Goal: Information Seeking & Learning: Learn about a topic

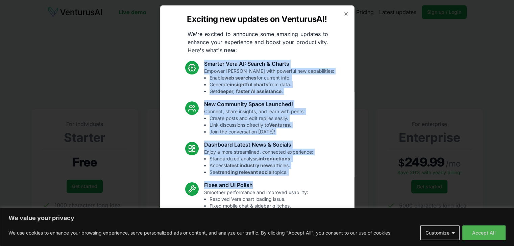
drag, startPoint x: 354, startPoint y: 72, endPoint x: 305, endPoint y: 180, distance: 118.1
click at [305, 180] on div "Exciting new updates on VenturusAI! We're excited to announce some amazing upda…" at bounding box center [257, 123] width 194 height 236
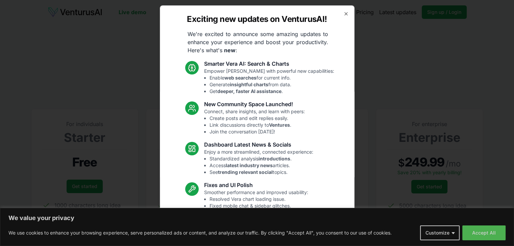
click at [337, 199] on div "Exciting new updates on VenturusAI! We're excited to announce some amazing upda…" at bounding box center [257, 123] width 194 height 236
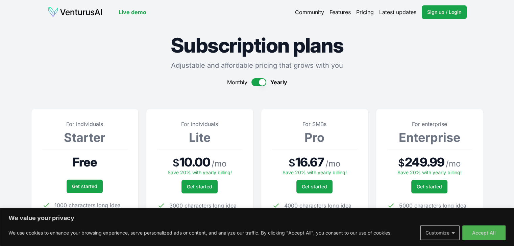
click at [444, 238] on button "Customize" at bounding box center [440, 233] width 40 height 15
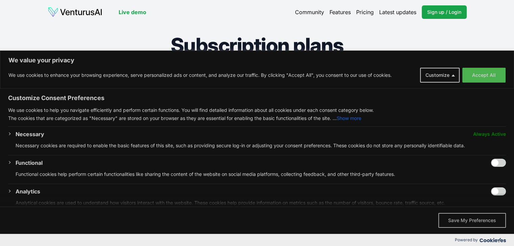
click at [473, 219] on button "Save My Preferences" at bounding box center [472, 220] width 68 height 15
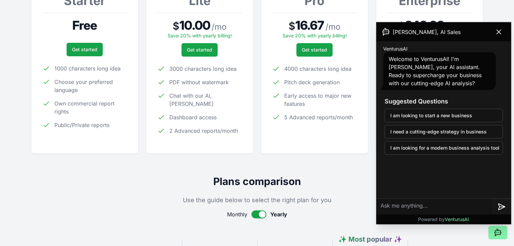
scroll to position [142, 0]
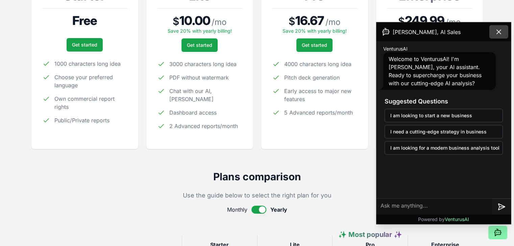
click at [501, 31] on icon at bounding box center [498, 32] width 8 height 8
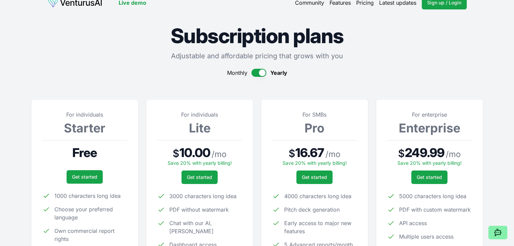
scroll to position [0, 0]
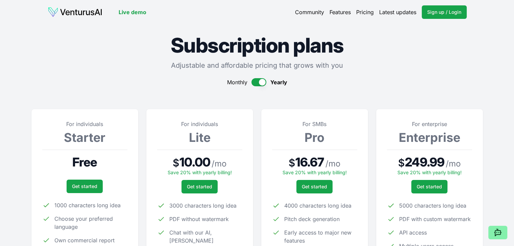
click at [382, 12] on link "Latest updates" at bounding box center [397, 12] width 37 height 8
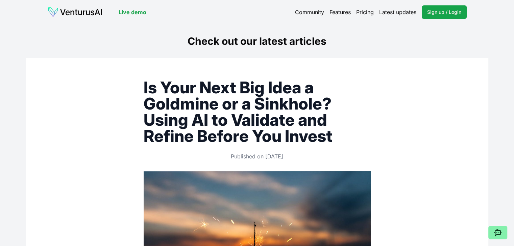
click at [123, 11] on link "Live demo" at bounding box center [133, 12] width 28 height 8
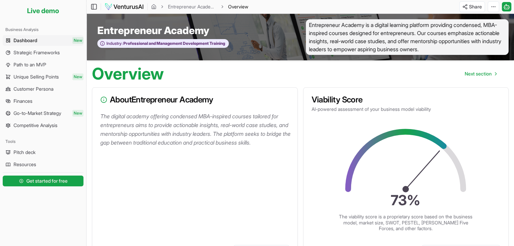
click at [322, 35] on span "Entrepreneur Academy is a digital learning platform providing condensed, MBA-in…" at bounding box center [407, 37] width 203 height 36
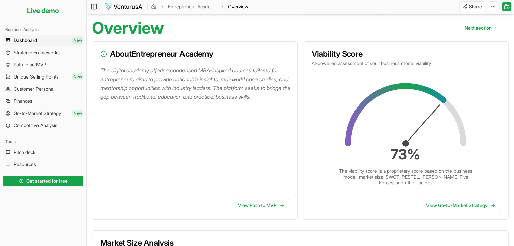
scroll to position [49, 0]
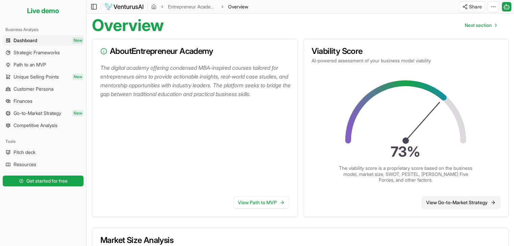
click at [463, 198] on link "View Go-to-Market Strategy" at bounding box center [460, 203] width 78 height 12
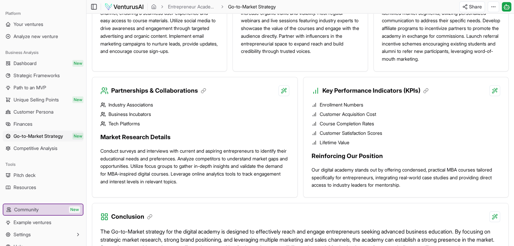
scroll to position [603, 0]
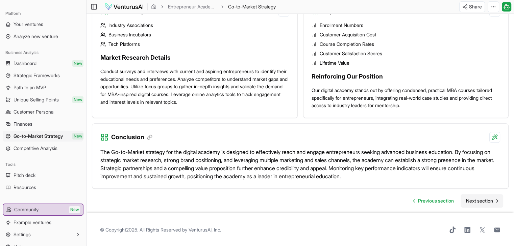
click at [472, 200] on span "Next section" at bounding box center [479, 201] width 27 height 7
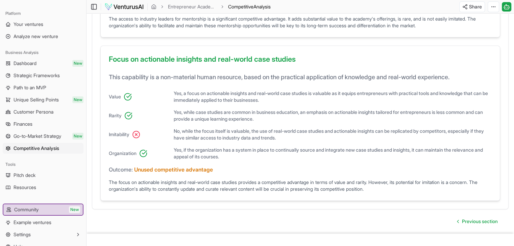
scroll to position [502, 0]
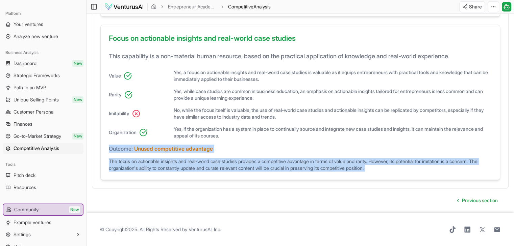
drag, startPoint x: 108, startPoint y: 148, endPoint x: 402, endPoint y: 188, distance: 296.4
copy div "Outcome: Unused competitive advantage The focus on actionable insights and real…"
